Goal: Task Accomplishment & Management: Manage account settings

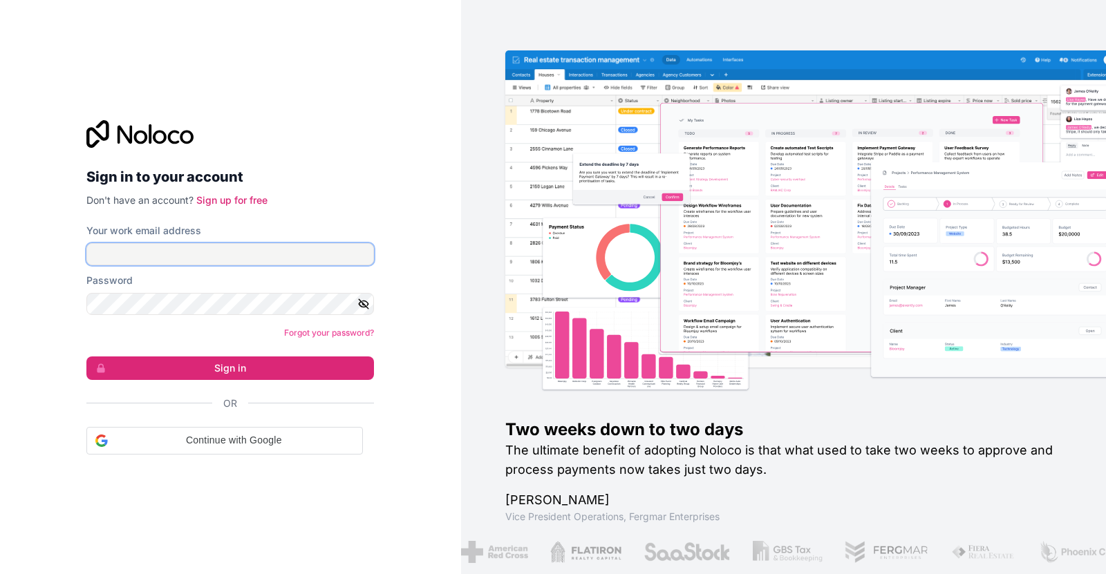
click at [265, 254] on input "Your work email address" at bounding box center [230, 254] width 288 height 22
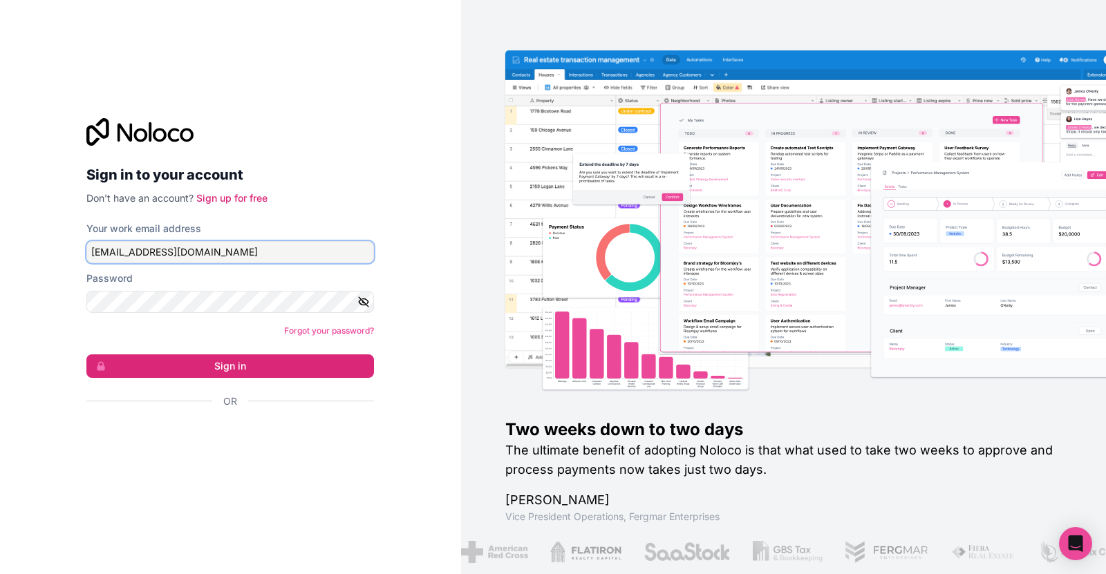
drag, startPoint x: 189, startPoint y: 253, endPoint x: 167, endPoint y: 256, distance: 23.0
click at [167, 256] on input "[EMAIL_ADDRESS][DOMAIN_NAME]" at bounding box center [230, 252] width 288 height 22
type input "[EMAIL_ADDRESS][DOMAIN_NAME]"
click at [225, 361] on button "Sign in" at bounding box center [230, 366] width 288 height 23
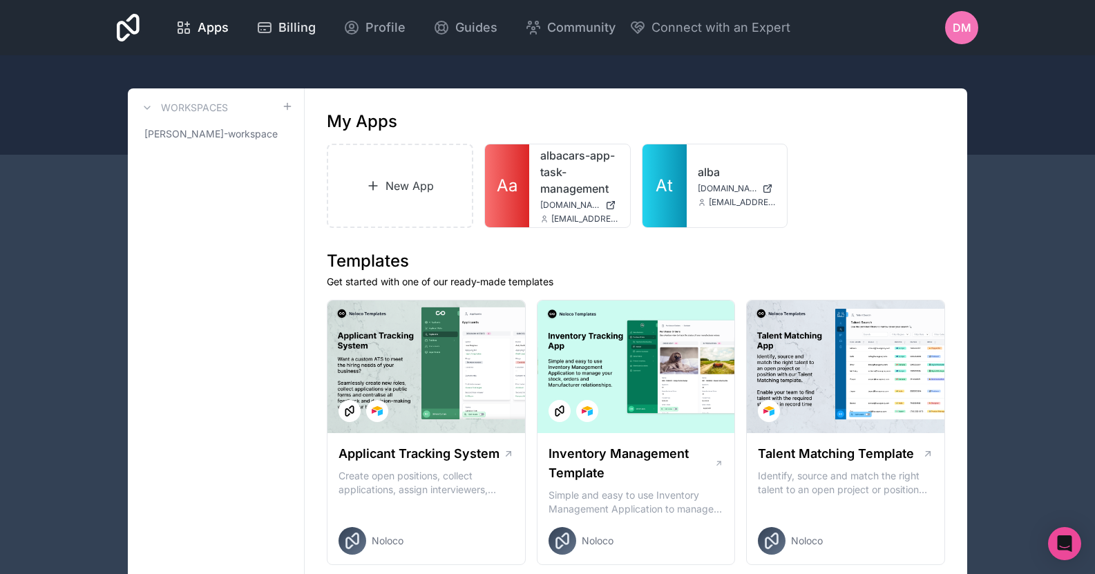
click at [304, 30] on span "Billing" at bounding box center [297, 27] width 37 height 19
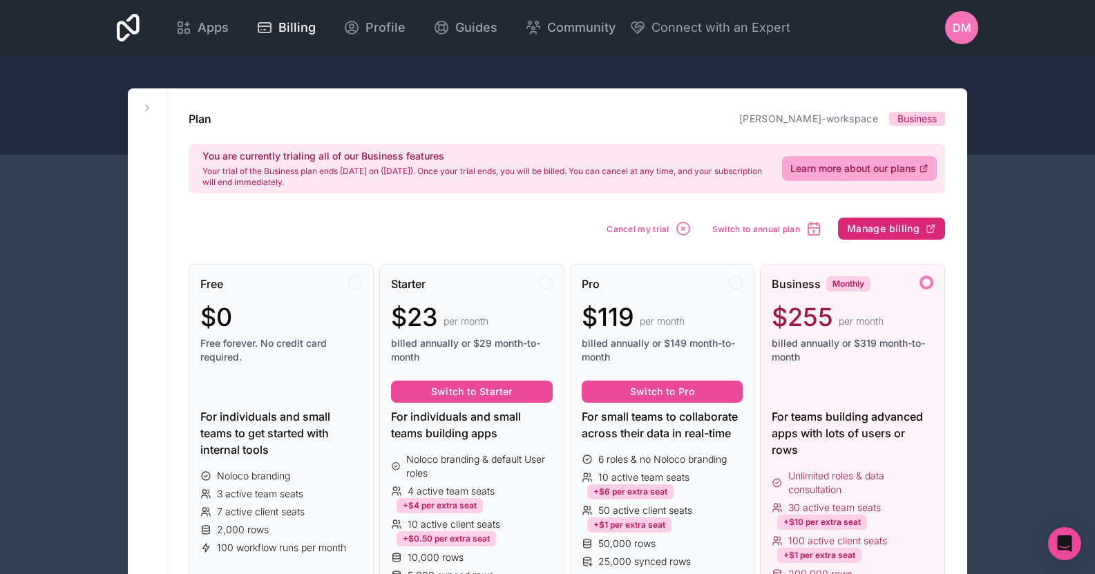
click at [886, 223] on span "Manage billing" at bounding box center [883, 229] width 73 height 12
click at [753, 227] on icon "button" at bounding box center [756, 228] width 17 height 17
